Goal: Transaction & Acquisition: Purchase product/service

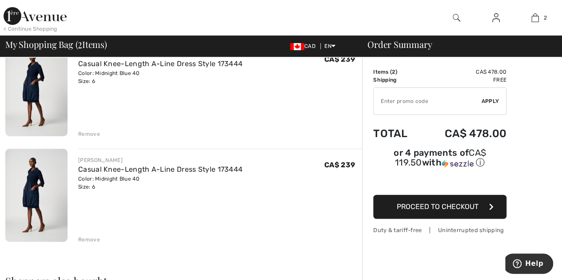
scroll to position [144, 0]
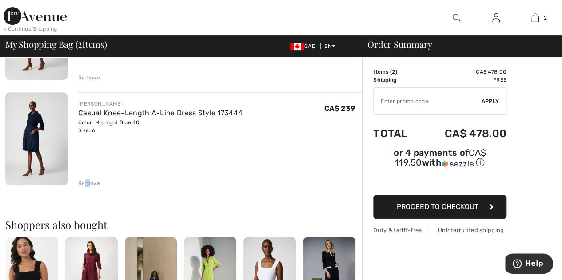
click at [87, 183] on div "Remove" at bounding box center [89, 184] width 22 height 8
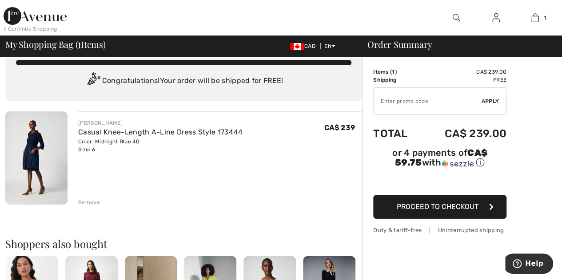
scroll to position [0, 0]
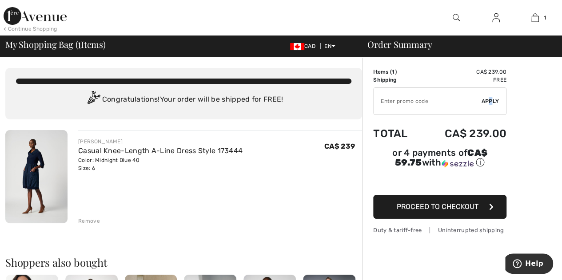
click at [489, 99] on span "Apply" at bounding box center [491, 101] width 18 height 8
drag, startPoint x: 386, startPoint y: 104, endPoint x: 272, endPoint y: 129, distance: 117.1
drag, startPoint x: 272, startPoint y: 129, endPoint x: 124, endPoint y: 136, distance: 148.2
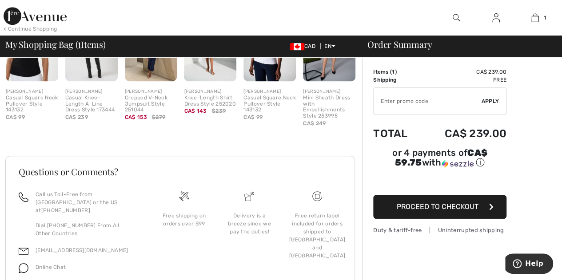
scroll to position [303, 0]
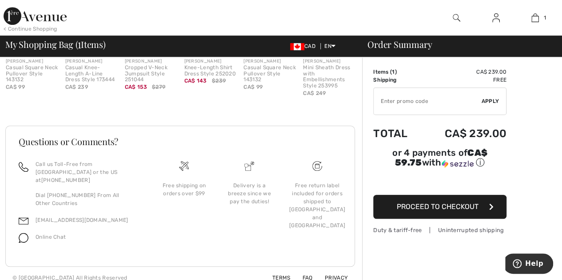
click at [419, 102] on input "TEXT" at bounding box center [428, 101] width 108 height 27
type input "NEW15"
click at [489, 101] on span "Apply" at bounding box center [491, 101] width 18 height 8
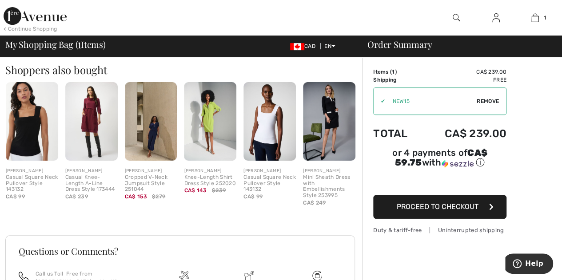
scroll to position [193, 0]
click at [149, 117] on img at bounding box center [151, 121] width 52 height 79
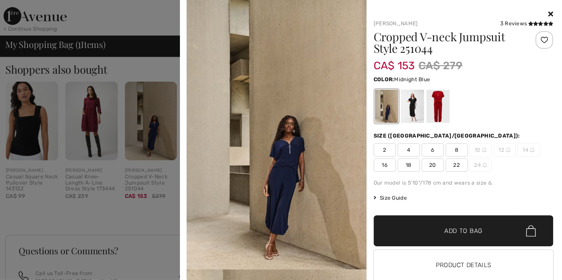
click at [287, 155] on img at bounding box center [277, 135] width 180 height 270
click at [408, 112] on div at bounding box center [412, 106] width 23 height 33
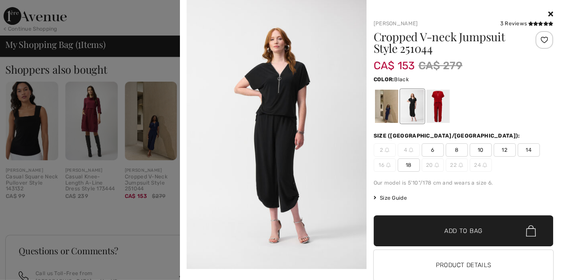
click at [359, 130] on img at bounding box center [277, 134] width 180 height 269
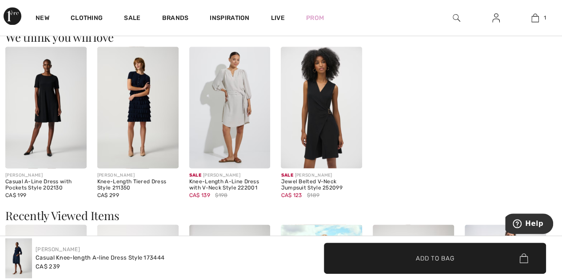
scroll to position [774, 0]
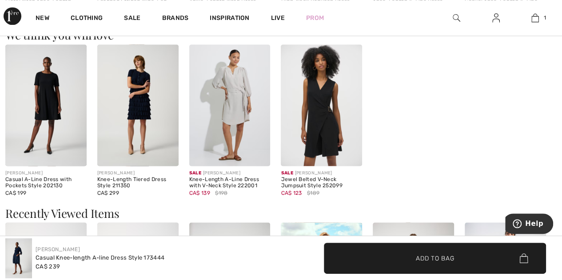
click at [313, 110] on img at bounding box center [321, 105] width 81 height 122
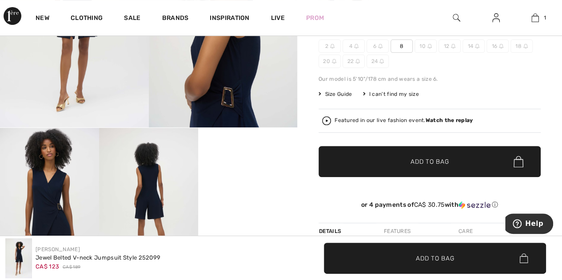
scroll to position [182, 0]
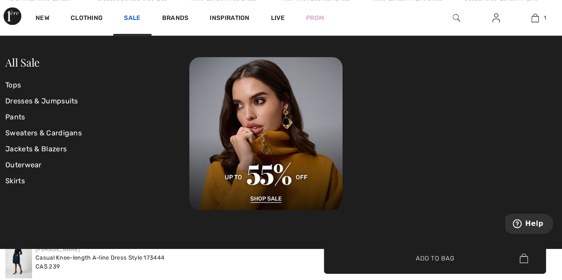
click at [131, 20] on link "Sale" at bounding box center [132, 18] width 16 height 9
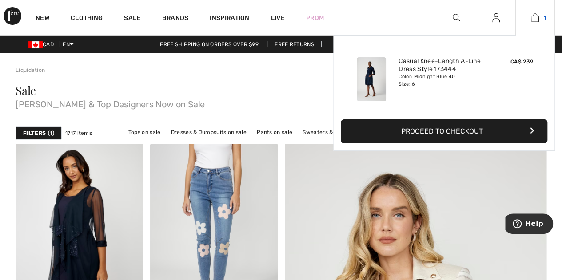
click at [550, 17] on link "1" at bounding box center [535, 17] width 39 height 11
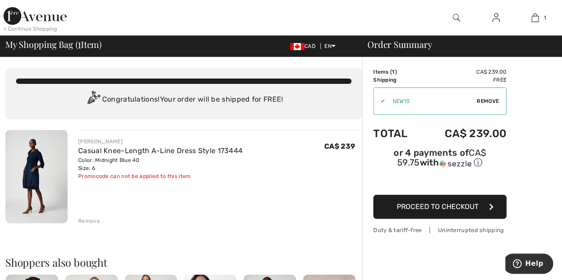
click at [422, 203] on span "Proceed to Checkout" at bounding box center [438, 207] width 82 height 8
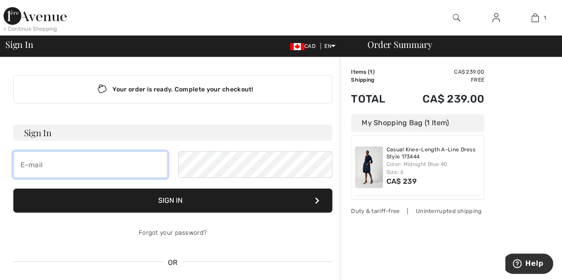
click at [108, 172] on input "email" at bounding box center [90, 165] width 154 height 27
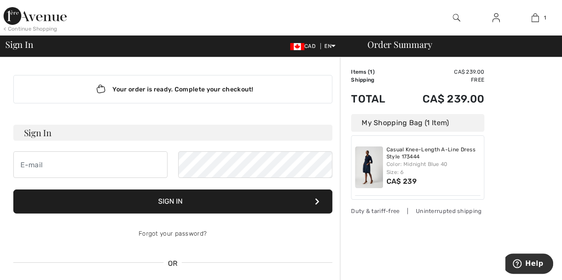
click at [168, 127] on h3 "Sign In" at bounding box center [172, 133] width 319 height 16
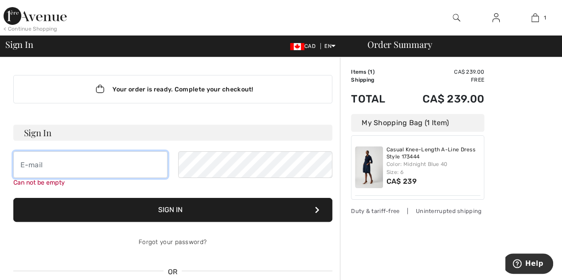
click at [69, 163] on input "email" at bounding box center [90, 165] width 154 height 27
type input "diane.audet.i@hotmail.com"
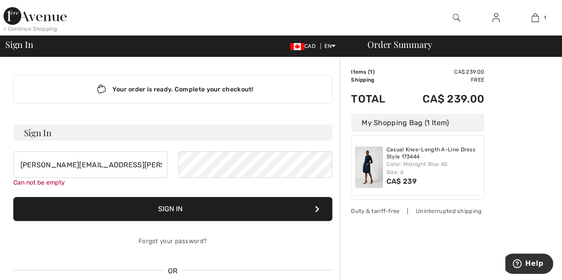
click at [131, 209] on button "Sign In" at bounding box center [172, 209] width 319 height 24
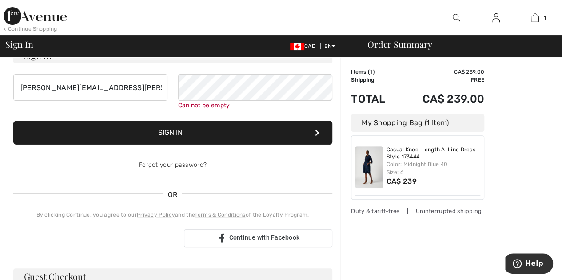
scroll to position [80, 0]
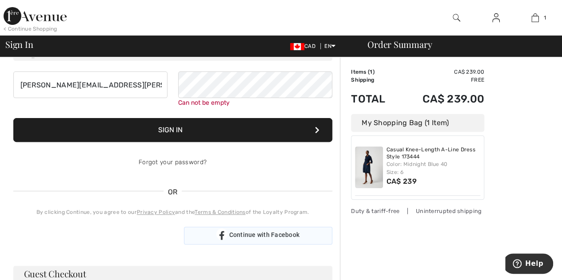
click at [245, 239] on div "Continue with Facebook" at bounding box center [258, 236] width 148 height 18
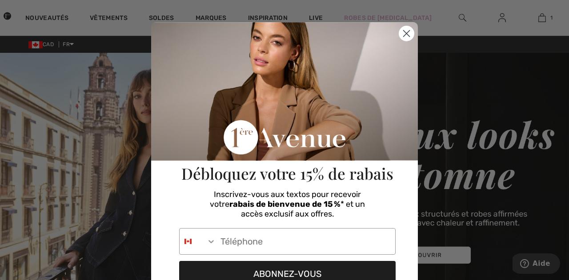
click at [404, 34] on icon "Close dialog" at bounding box center [407, 34] width 6 height 6
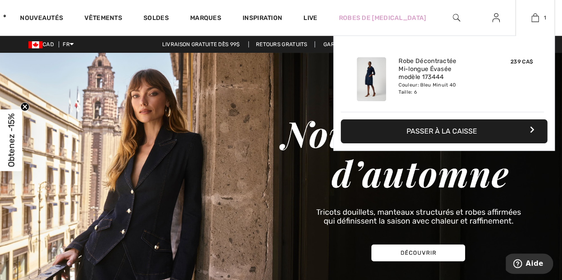
click at [429, 130] on button "Passer à la caisse" at bounding box center [444, 132] width 207 height 24
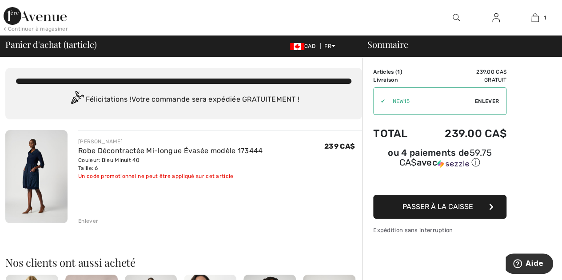
click at [430, 203] on span "Passer à la caisse" at bounding box center [438, 207] width 71 height 8
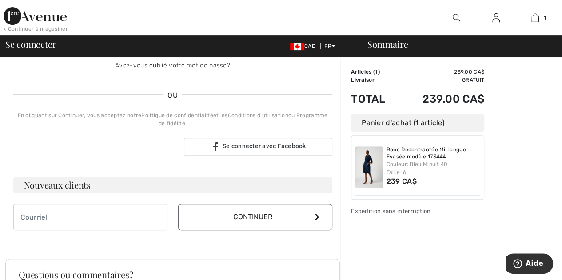
scroll to position [170, 0]
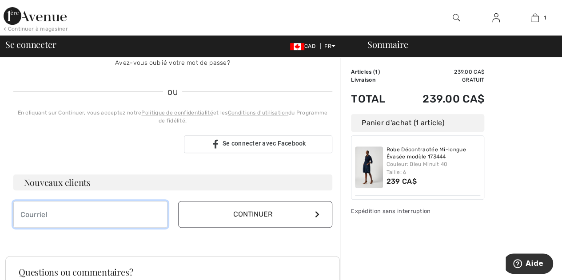
click at [153, 208] on input "email" at bounding box center [90, 214] width 154 height 27
type input "[PERSON_NAME][EMAIL_ADDRESS][DOMAIN_NAME]"
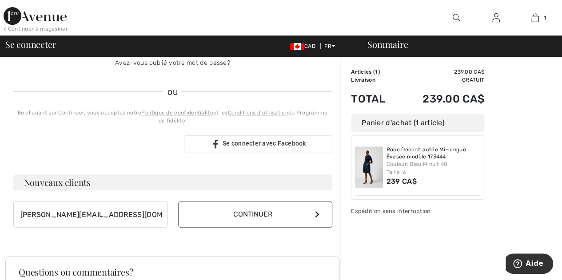
click at [245, 209] on button "Continuer" at bounding box center [255, 214] width 154 height 27
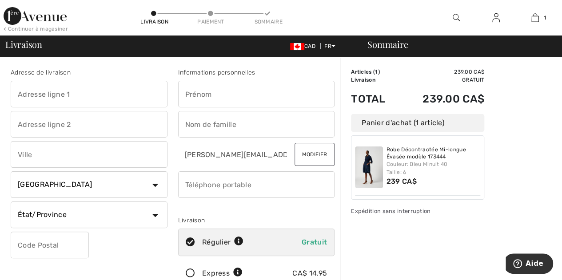
click at [146, 106] on input "text" at bounding box center [89, 94] width 157 height 27
type input "[STREET_ADDRESS]"
type input "[GEOGRAPHIC_DATA]"
select select "QC"
type input "H3W2M1"
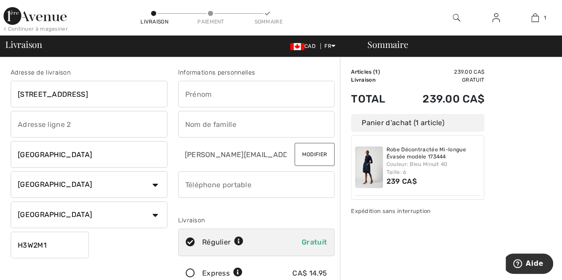
type input "[PERSON_NAME]"
type input "Audet"
type input "5145151710"
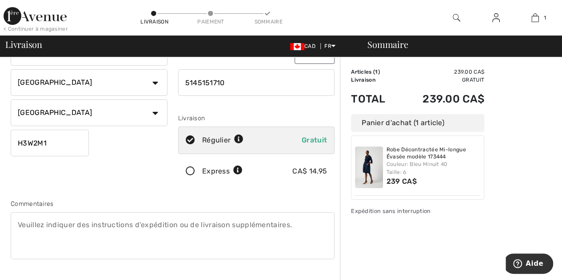
scroll to position [103, 0]
click at [183, 220] on textarea at bounding box center [173, 235] width 324 height 47
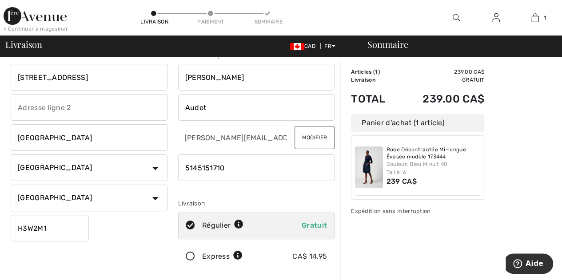
scroll to position [0, 0]
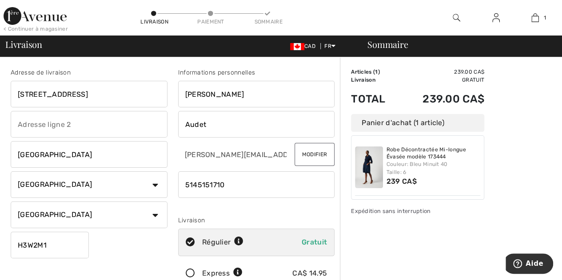
type textarea "Merci déposer sur le balcon devant la rambarde du balcon pour que le paquet ne …"
click at [530, 261] on span "Aide" at bounding box center [535, 264] width 18 height 8
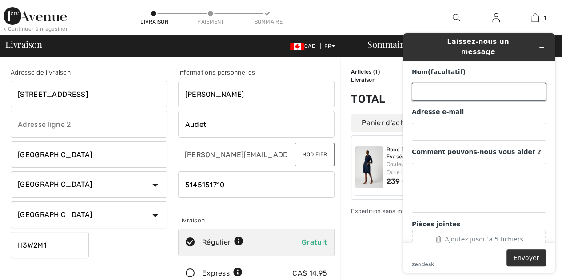
click at [473, 92] on input "Nom (facultatif)" at bounding box center [479, 92] width 134 height 18
type input "[PERSON_NAME]"
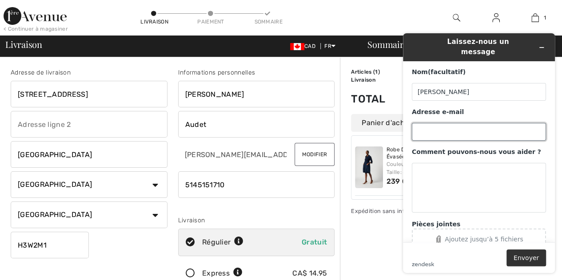
click at [456, 123] on input "Adresse e-mail" at bounding box center [479, 132] width 134 height 18
type input "[PERSON_NAME][EMAIL_ADDRESS][DOMAIN_NAME]"
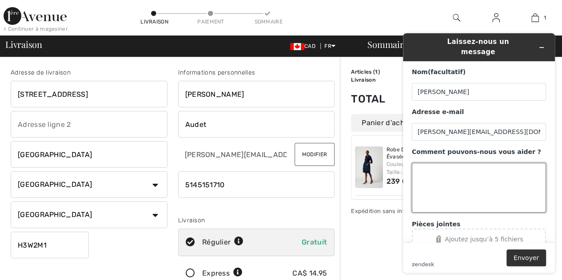
click at [447, 163] on textarea "Comment pouvons-nous vous aider ?" at bounding box center [479, 188] width 134 height 50
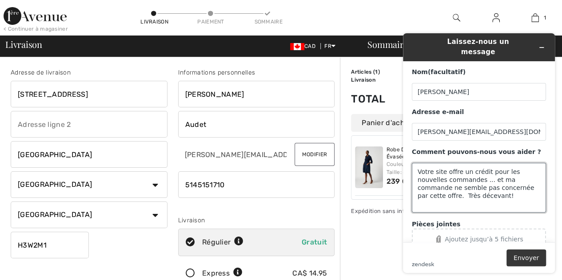
type textarea "Votre site offre un crédit pour les nouvelles commandes ... et ma commande ne s…"
click at [520, 258] on button "Envoyer" at bounding box center [527, 258] width 40 height 17
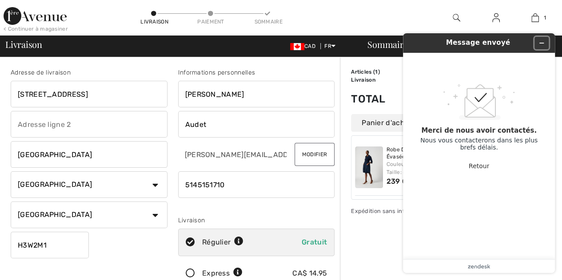
click at [539, 44] on icon "Réduire le widget" at bounding box center [542, 43] width 6 height 6
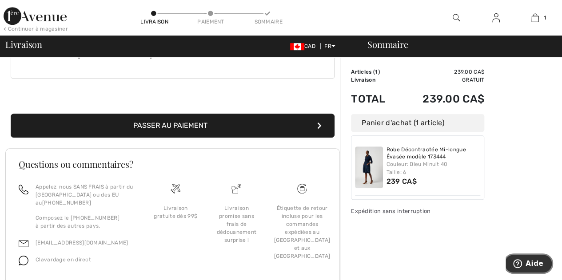
scroll to position [282, 0]
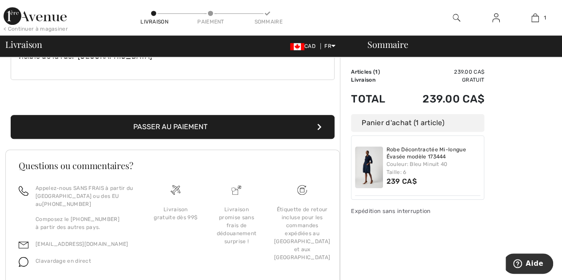
click at [104, 132] on button "Passer au paiement" at bounding box center [173, 127] width 324 height 24
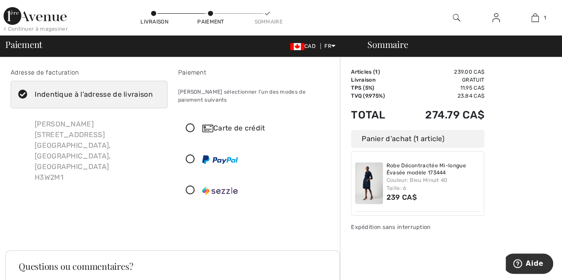
click at [234, 115] on div "Carte de crédit" at bounding box center [257, 128] width 156 height 27
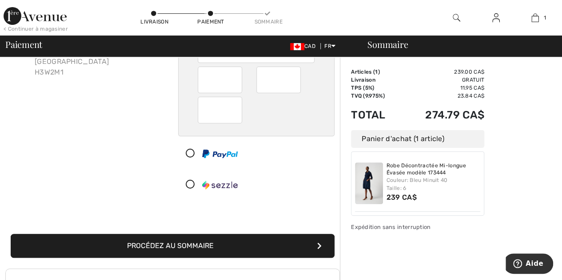
scroll to position [105, 0]
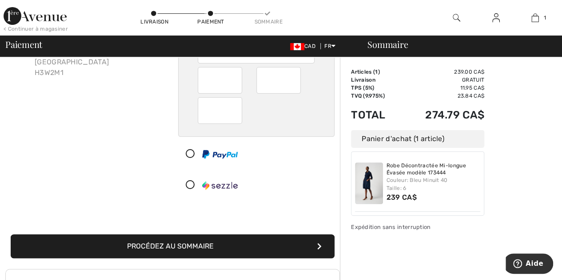
click at [187, 150] on icon at bounding box center [191, 154] width 24 height 9
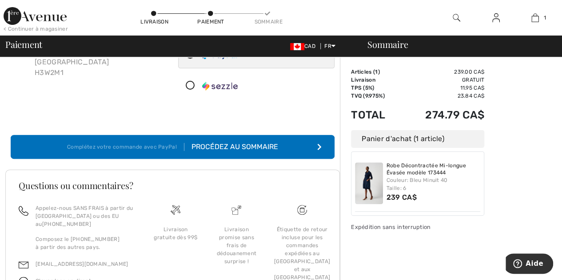
click at [200, 142] on div "Procédez au sommaire" at bounding box center [231, 147] width 94 height 11
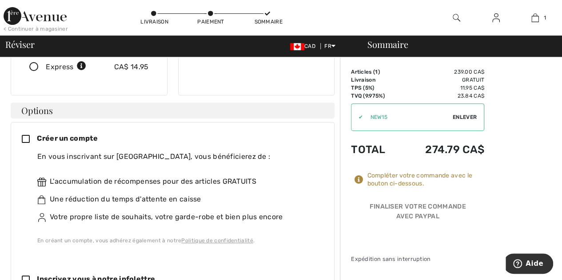
scroll to position [218, 0]
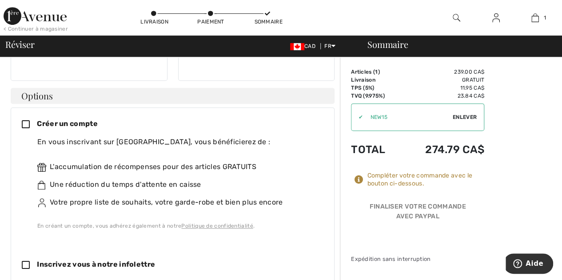
click at [28, 120] on icon at bounding box center [29, 124] width 15 height 9
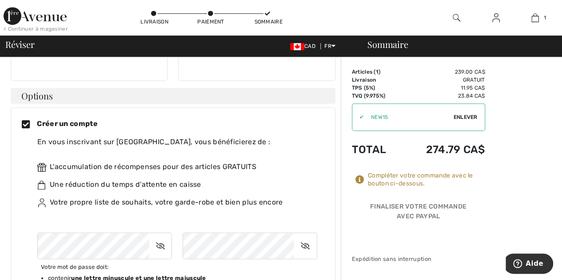
click at [51, 195] on div "Créer un compte En vous inscrivant sur [GEOGRAPHIC_DATA], vous bénéficierez de …" at bounding box center [173, 232] width 303 height 227
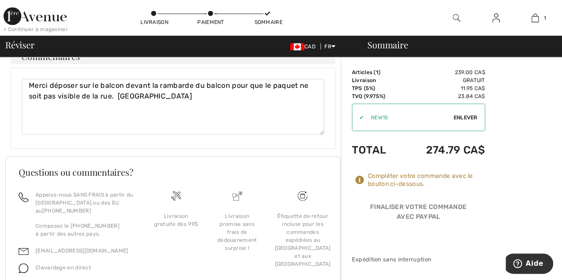
scroll to position [831, 0]
